Goal: Check status

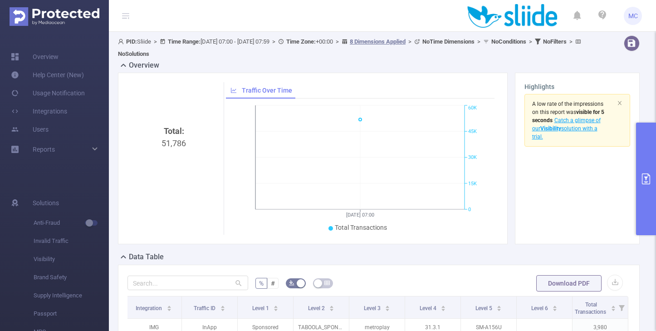
click at [245, 41] on span "PID: Sliide > Time Range: [DATE] 07:00 - [DATE] 07:59 > Time Zone: +00:00 > 8 D…" at bounding box center [351, 47] width 466 height 19
click at [165, 41] on icon at bounding box center [163, 41] width 5 height 5
click at [647, 163] on button "primary" at bounding box center [646, 179] width 20 height 113
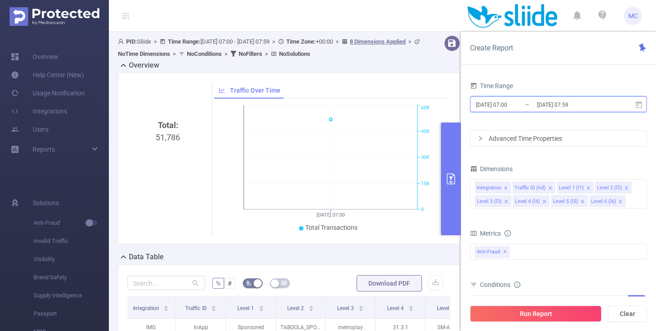
click at [638, 108] on icon at bounding box center [639, 105] width 8 height 8
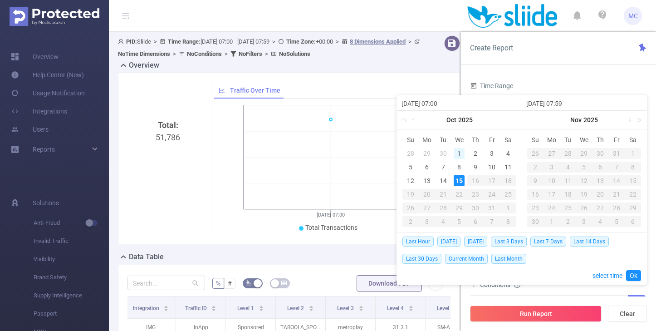
click at [461, 156] on div "1" at bounding box center [459, 153] width 11 height 11
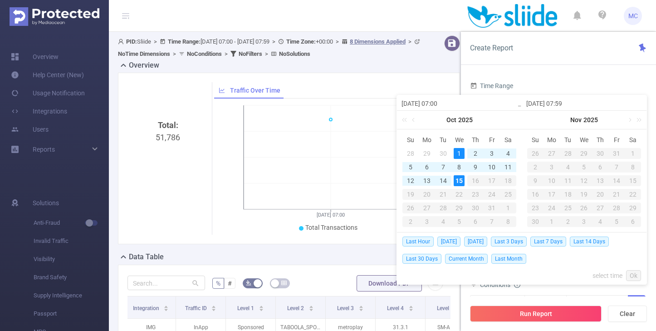
click at [459, 180] on div "15" at bounding box center [459, 180] width 11 height 11
type input "[DATE] 07:00"
click at [631, 276] on link "Ok" at bounding box center [633, 275] width 15 height 11
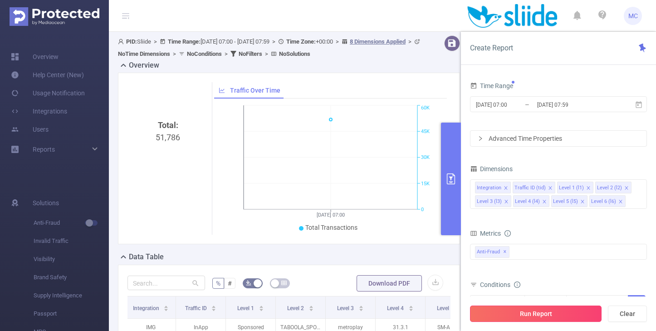
click at [550, 311] on button "Run Report" at bounding box center [536, 313] width 132 height 16
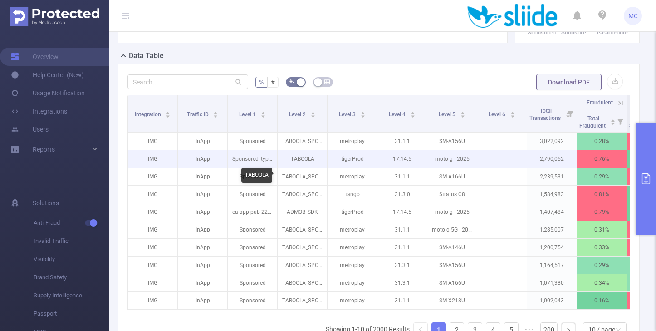
scroll to position [225, 0]
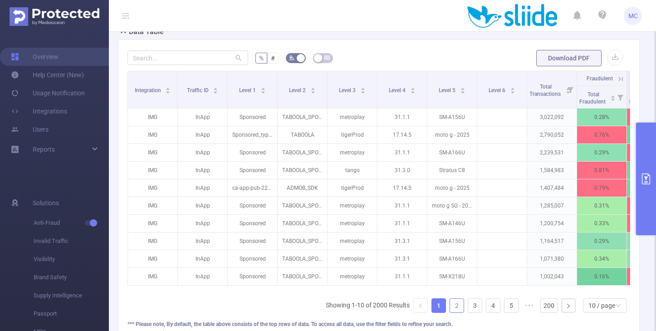
click at [458, 308] on link "2" at bounding box center [457, 306] width 14 height 14
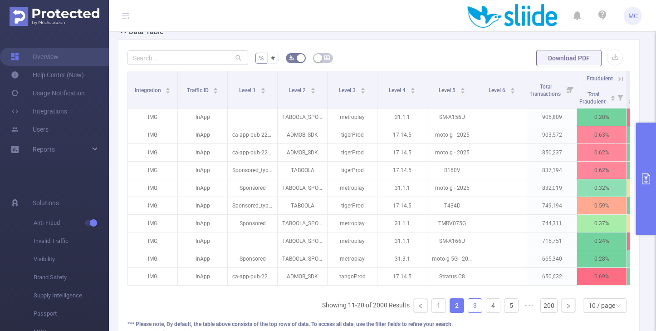
click at [474, 307] on link "3" at bounding box center [475, 306] width 14 height 14
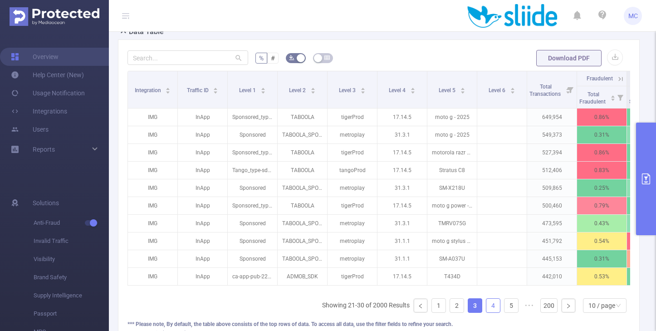
click at [493, 306] on link "4" at bounding box center [493, 306] width 14 height 14
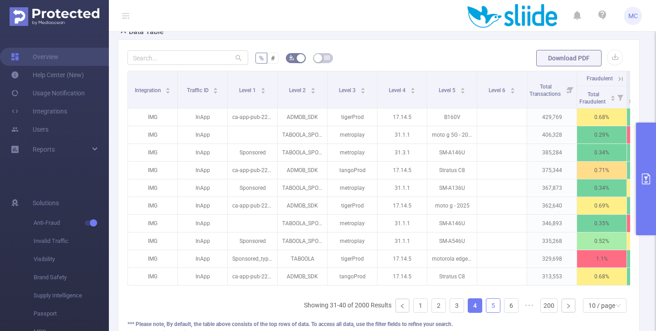
click at [495, 304] on link "5" at bounding box center [493, 306] width 14 height 14
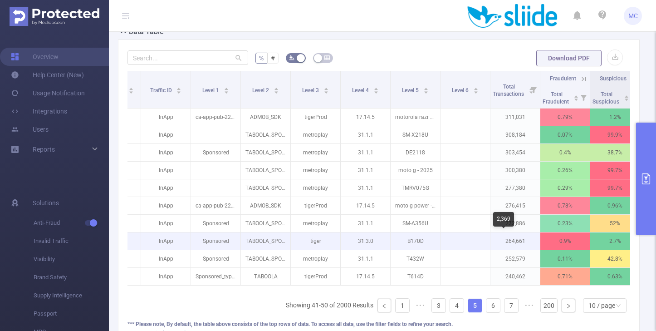
scroll to position [0, 0]
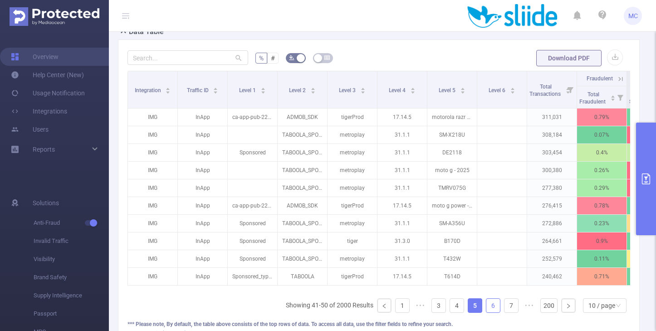
click at [496, 305] on link "6" at bounding box center [493, 306] width 14 height 14
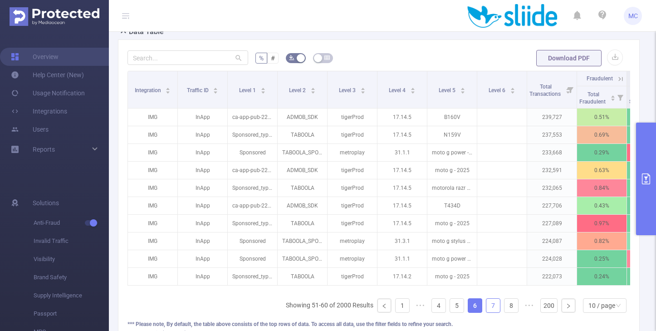
click at [495, 307] on link "7" at bounding box center [493, 306] width 14 height 14
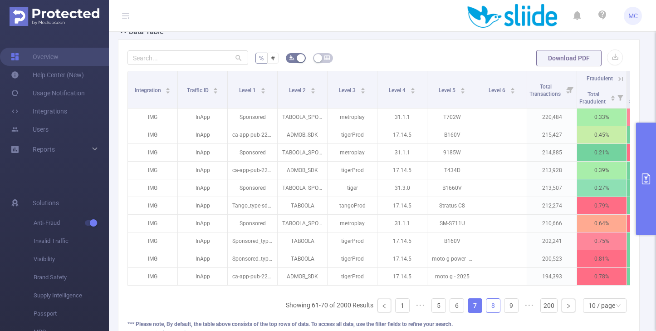
click at [495, 307] on link "8" at bounding box center [493, 306] width 14 height 14
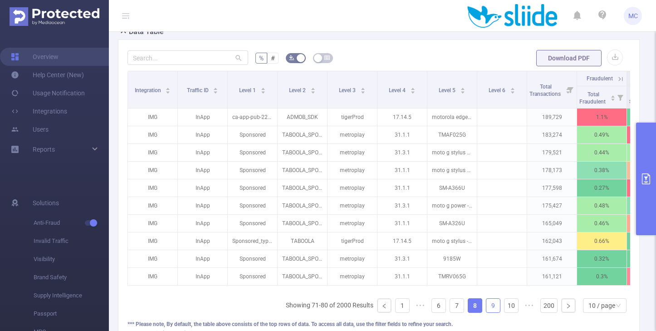
click at [493, 307] on link "9" at bounding box center [493, 306] width 14 height 14
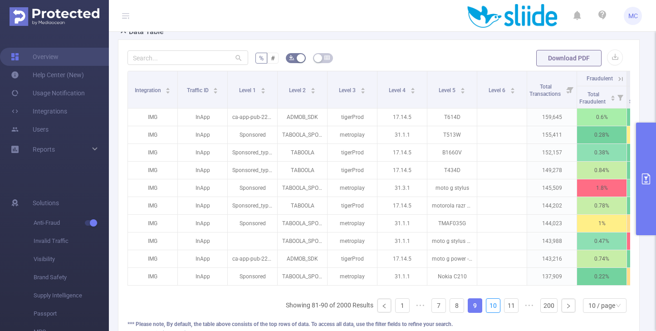
click at [493, 307] on link "10" at bounding box center [493, 306] width 14 height 14
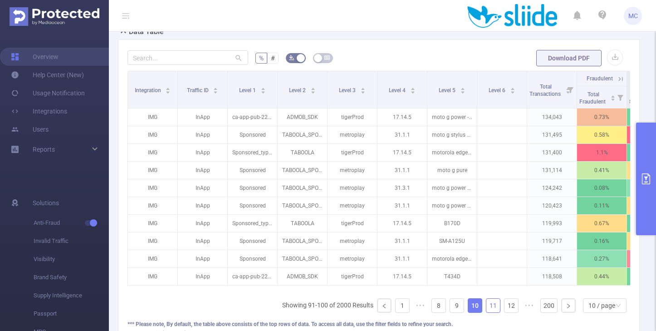
click at [493, 307] on link "11" at bounding box center [493, 306] width 14 height 14
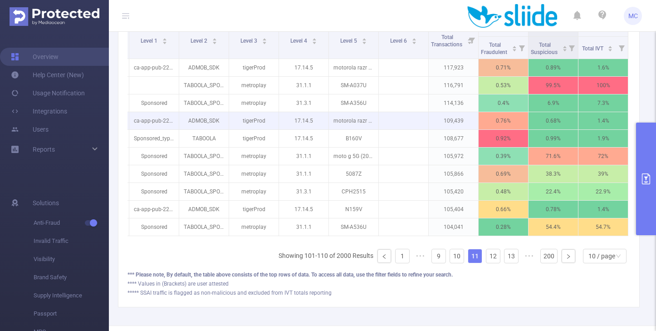
scroll to position [281, 0]
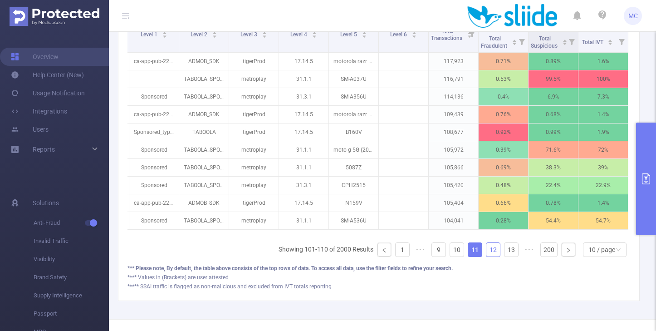
click at [494, 250] on link "12" at bounding box center [493, 250] width 14 height 14
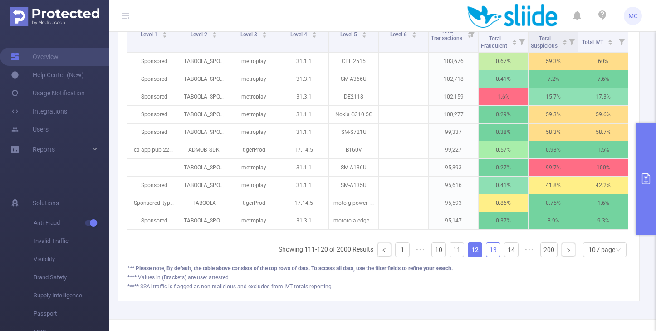
click at [494, 250] on link "13" at bounding box center [493, 250] width 14 height 14
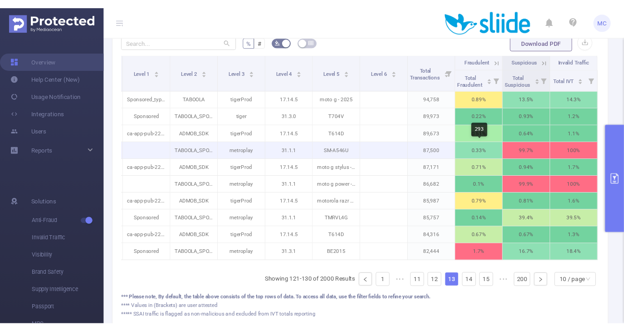
scroll to position [247, 0]
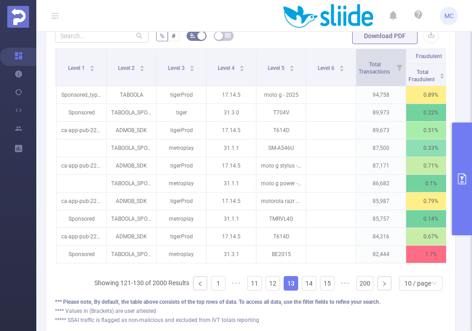
click at [399, 67] on icon at bounding box center [400, 68] width 6 height 6
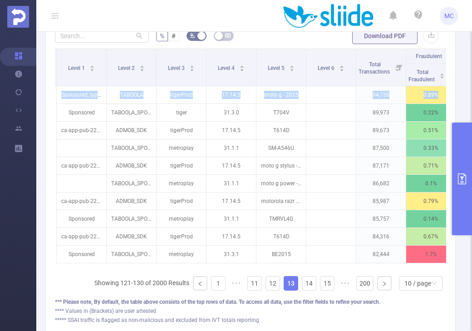
drag, startPoint x: 470, startPoint y: 81, endPoint x: 550, endPoint y: 87, distance: 79.6
click at [472, 87] on html "MC Overview Help Center (New) Usage Notification Integrations Users Reports PID…" at bounding box center [236, 165] width 472 height 331
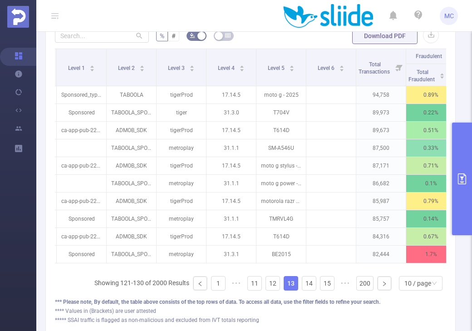
click at [459, 80] on div "Overview Total: 58,120,771 Total: 58,120,771 0.51% Fraudulent 28.3% Suspicious …" at bounding box center [253, 74] width 417 height 522
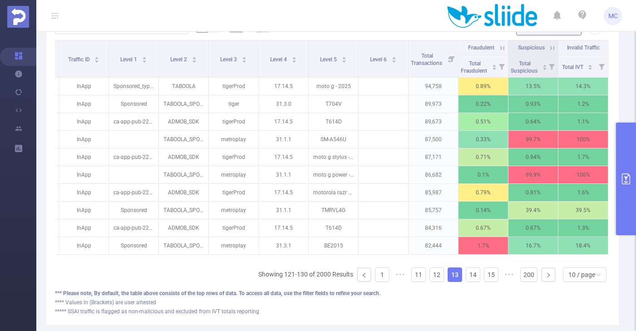
scroll to position [0, 46]
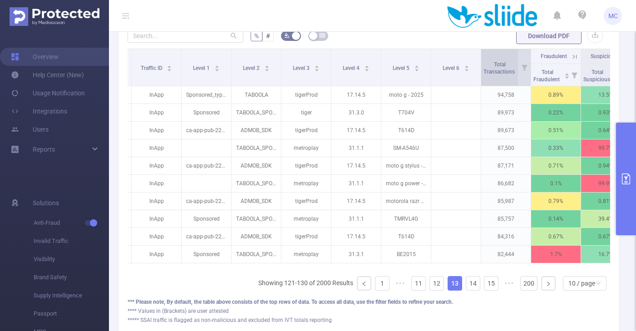
click at [493, 75] on div "Total Transactions" at bounding box center [503, 67] width 41 height 16
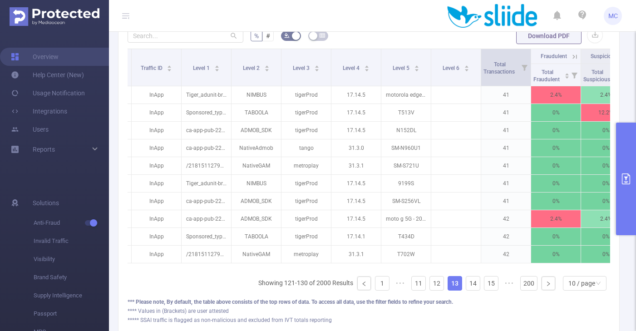
click at [530, 77] on span at bounding box center [530, 67] width 5 height 37
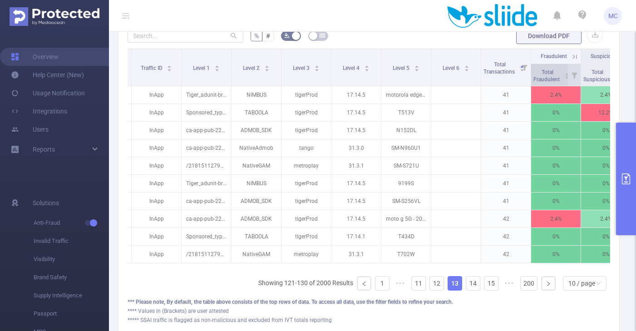
click at [566, 78] on icon "icon: caret-down" at bounding box center [567, 78] width 4 height 2
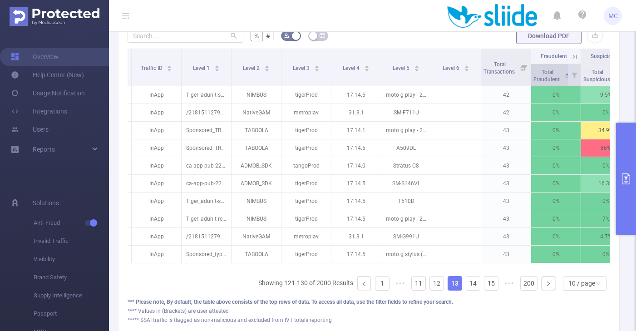
click at [566, 78] on icon "icon: caret-down" at bounding box center [567, 78] width 4 height 2
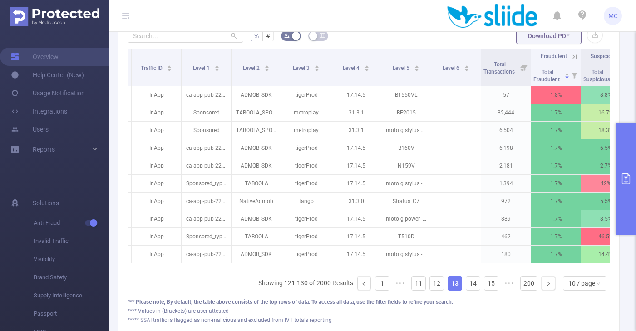
click at [573, 55] on icon at bounding box center [575, 56] width 4 height 4
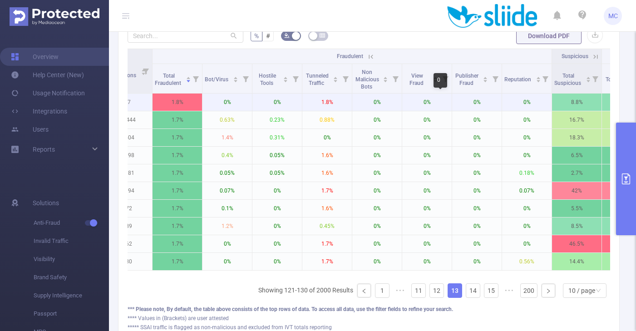
scroll to position [0, 468]
